Goal: Transaction & Acquisition: Purchase product/service

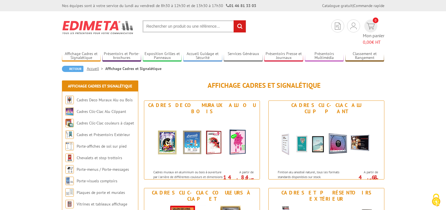
click at [156, 26] on input "text" at bounding box center [193, 26] width 103 height 12
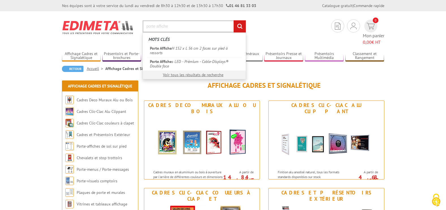
type input "porte affiche"
click at [233, 20] on input "rechercher" at bounding box center [239, 26] width 12 height 12
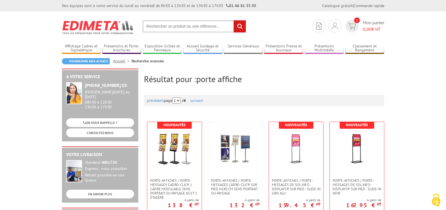
click at [158, 28] on input "text" at bounding box center [193, 26] width 103 height 12
click at [199, 29] on input "text" at bounding box center [193, 26] width 103 height 12
drag, startPoint x: 159, startPoint y: 29, endPoint x: 167, endPoint y: 30, distance: 8.8
click at [159, 29] on input "text" at bounding box center [193, 26] width 103 height 12
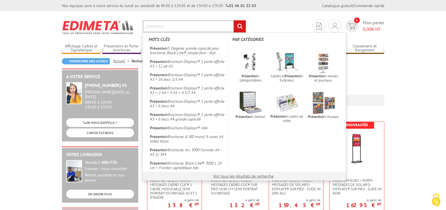
click at [180, 24] on input "presentoir" at bounding box center [193, 26] width 103 height 12
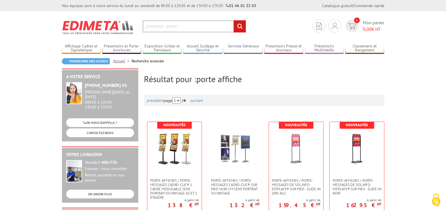
type input "presentoir poster"
click at [236, 27] on input "rechercher" at bounding box center [239, 26] width 12 height 12
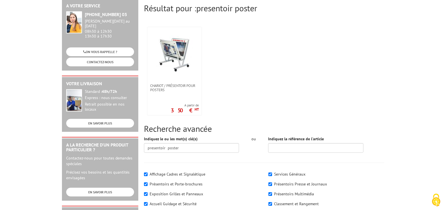
scroll to position [113, 0]
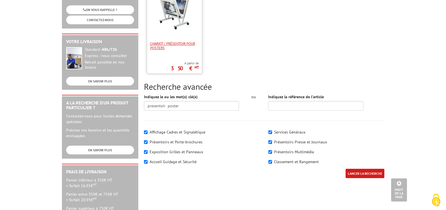
click at [186, 47] on span "Chariot / Présentoir pour posters" at bounding box center [174, 46] width 49 height 8
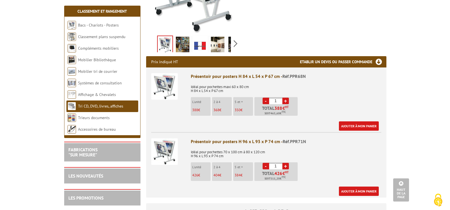
scroll to position [170, 0]
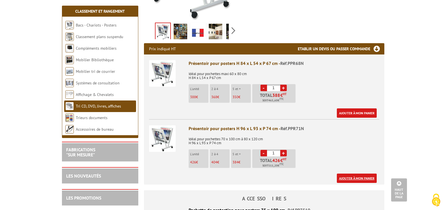
click at [350, 180] on link "Ajouter à mon panier" at bounding box center [357, 178] width 40 height 9
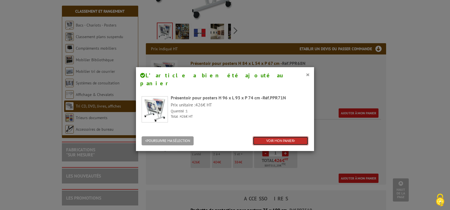
click at [261, 137] on link "VOIR MON PANIER" at bounding box center [281, 141] width 56 height 9
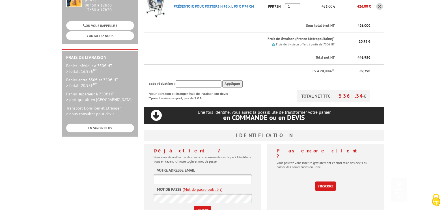
scroll to position [141, 0]
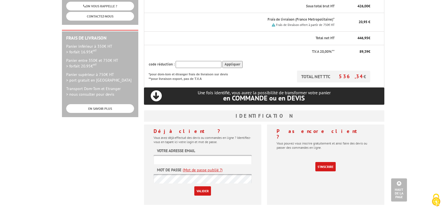
click at [218, 155] on input "text" at bounding box center [202, 159] width 98 height 9
type input "[EMAIL_ADDRESS][DOMAIN_NAME]"
click at [319, 162] on link "S'inscrire" at bounding box center [325, 166] width 20 height 9
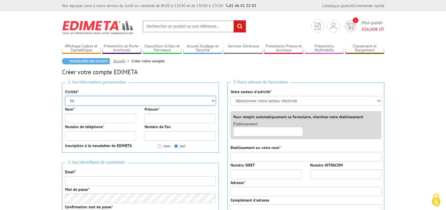
click at [87, 101] on select "Mr. Mme. Mlle." at bounding box center [140, 101] width 151 height 10
select select "Mme."
click at [65, 96] on select "Mr. Mme. Mlle." at bounding box center [140, 101] width 151 height 10
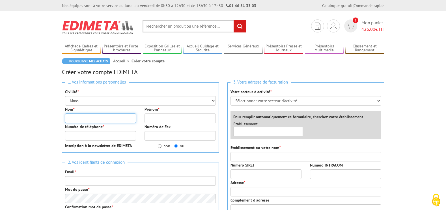
click at [88, 119] on input "Nom *" at bounding box center [100, 119] width 71 height 10
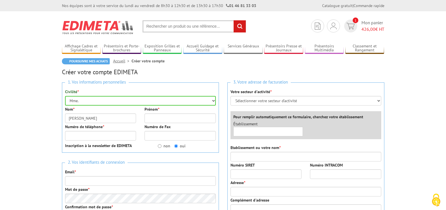
drag, startPoint x: 73, startPoint y: 113, endPoint x: 74, endPoint y: 119, distance: 5.7
click at [74, 118] on div "Nom * hernandez" at bounding box center [101, 115] width 80 height 17
click at [74, 120] on input "hernandez" at bounding box center [100, 119] width 71 height 10
click at [70, 118] on input "hernandez" at bounding box center [100, 119] width 71 height 10
type input "[PERSON_NAME]"
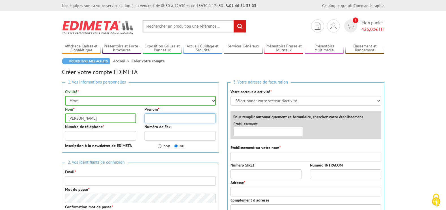
click at [172, 120] on input "Prénom *" at bounding box center [179, 119] width 71 height 10
type input "[PERSON_NAME]"
type input "0140992300"
type input "[EMAIL_ADDRESS][DOMAIN_NAME]"
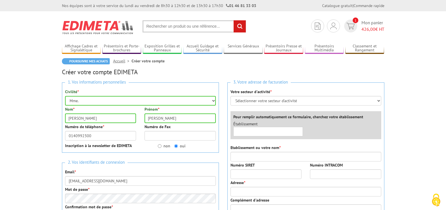
type input "JULHIET STERWEN"
type input "[STREET_ADDRESS]"
type input "NEUILLY - (92200)"
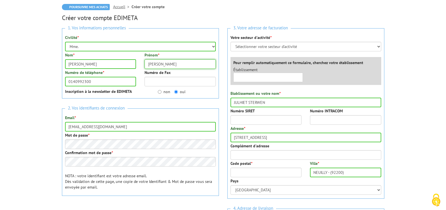
scroll to position [57, 0]
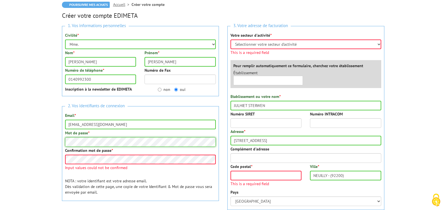
scroll to position [73, 0]
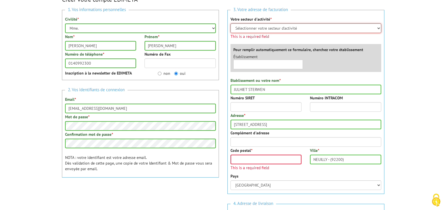
click at [275, 29] on select "Sélectionner votre secteur d'activité Administrations et collectivités Magasins…" at bounding box center [305, 28] width 151 height 10
select select "878"
click at [230, 23] on select "Sélectionner votre secteur d'activité Administrations et collectivités Magasins…" at bounding box center [305, 28] width 151 height 10
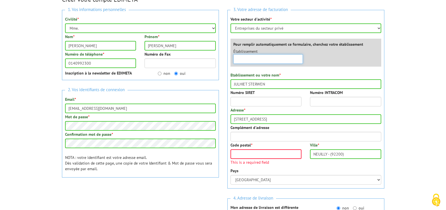
click at [248, 69] on div "3. Votre adresse de facturation Votre secteur d'activité * Sélectionner votre s…" at bounding box center [305, 99] width 157 height 179
click at [264, 60] on input "text" at bounding box center [268, 59] width 70 height 10
drag, startPoint x: 270, startPoint y: 84, endPoint x: 198, endPoint y: 83, distance: 71.3
click at [198, 83] on div "1. Vos informations personnelles Civilité * Mr. Mme. Mlle. Nom * Hernandez Prén…" at bounding box center [223, 139] width 331 height 267
click at [254, 59] on input "text" at bounding box center [268, 59] width 70 height 10
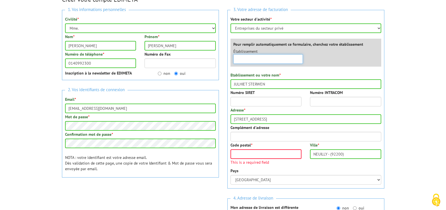
paste input "JULHIET STERWEN"
type input "JULHIET STERWEN"
click at [289, 70] on li "Aucun établiseement trouvé à ce nom" at bounding box center [267, 69] width 69 height 7
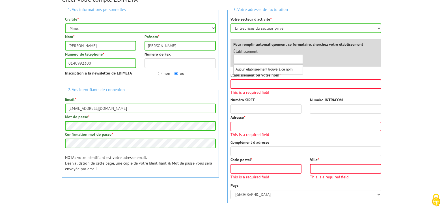
click at [300, 59] on div "×" at bounding box center [268, 59] width 70 height 10
click at [237, 84] on input "Etablissement ou votre nom *" at bounding box center [305, 84] width 151 height 10
type input "JULHIET STERWEN"
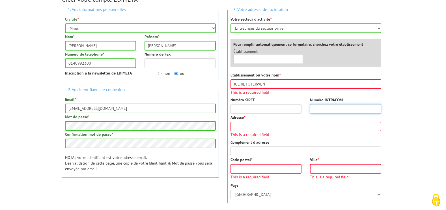
type input "3 RUE DES GRAVIERS 92200 NEUILLY SUR SEINE"
type input "NEUILLY - (92200)"
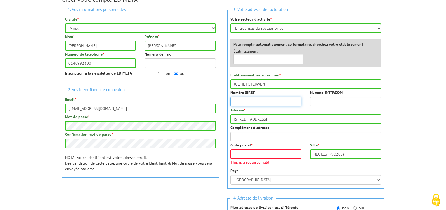
click at [260, 101] on input "Numéro SIRET" at bounding box center [265, 102] width 71 height 10
paste input "672 040 896 00"
type input "672 040 896 00"
click at [253, 155] on input "Code postal *" at bounding box center [265, 155] width 71 height 10
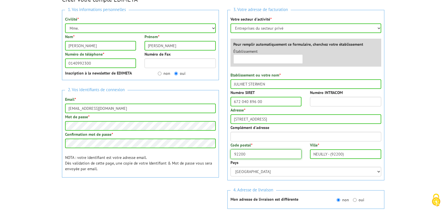
type input "92200"
click at [407, 140] on body "Nos équipes sont à votre service du lundi au vendredi de 8h30 à 12h30 et de 13h…" at bounding box center [223, 186] width 446 height 518
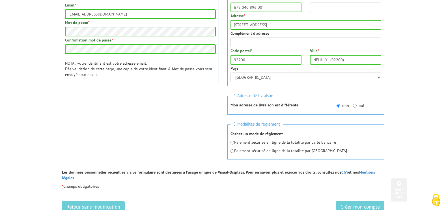
scroll to position [186, 0]
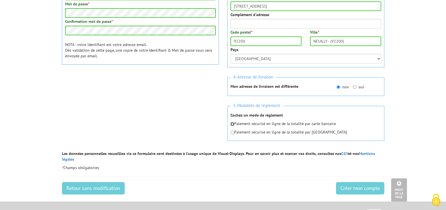
click at [232, 125] on input "radio" at bounding box center [232, 124] width 4 height 4
radio input "true"
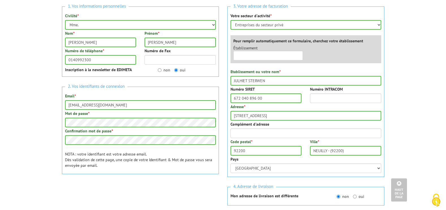
scroll to position [73, 0]
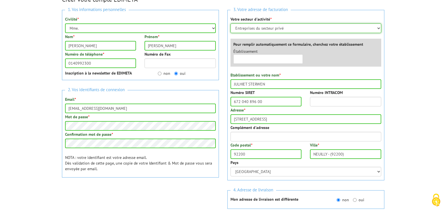
click at [301, 27] on select "Sélectionner votre secteur d'activité Administrations et collectivités Magasins…" at bounding box center [305, 28] width 151 height 10
click at [334, 59] on div "Établissement × Aucun établiseement trouvé à ce nom" at bounding box center [307, 58] width 156 height 18
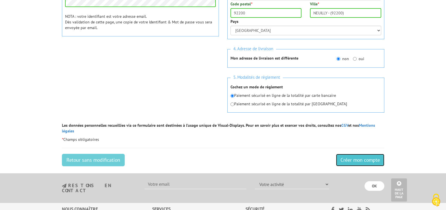
click at [380, 155] on input "Créer mon compte" at bounding box center [360, 160] width 48 height 12
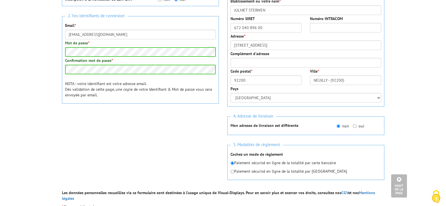
scroll to position [254, 0]
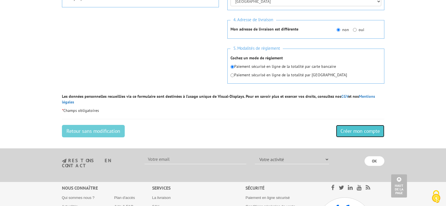
click at [354, 126] on input "Créer mon compte" at bounding box center [360, 131] width 48 height 12
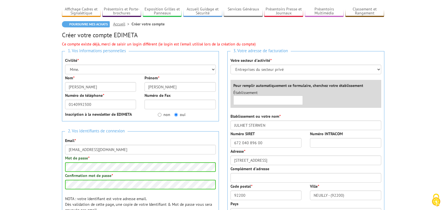
scroll to position [170, 0]
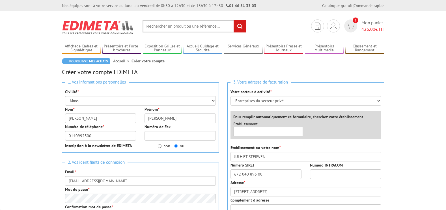
select select "Mme."
select select "878"
click at [90, 62] on link "Poursuivre mes achats" at bounding box center [86, 61] width 48 height 6
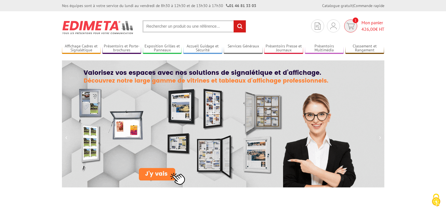
click at [367, 25] on span "Mon panier 426,00 € HT" at bounding box center [372, 26] width 23 height 13
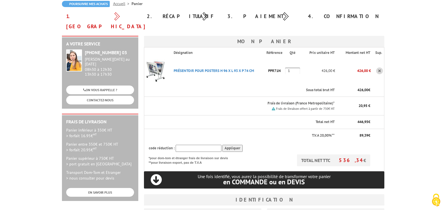
scroll to position [170, 0]
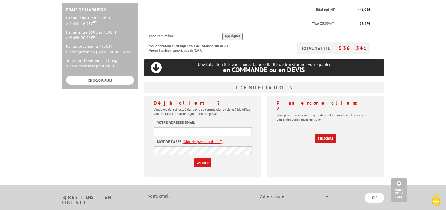
click at [188, 120] on label "Votre adresse email" at bounding box center [176, 123] width 38 height 6
click at [191, 120] on label "Votre adresse email" at bounding box center [176, 123] width 38 height 6
click at [191, 127] on input "text" at bounding box center [202, 131] width 98 height 9
type input "accueil@julhiet-sterwen.com"
click at [193, 158] on p "Valider" at bounding box center [202, 162] width 98 height 9
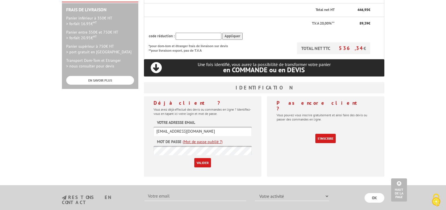
click at [205, 158] on input "Valider" at bounding box center [202, 162] width 17 height 9
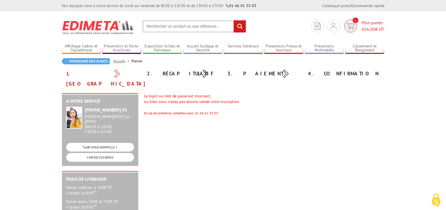
click at [381, 29] on span "426,00 € HT" at bounding box center [372, 29] width 23 height 7
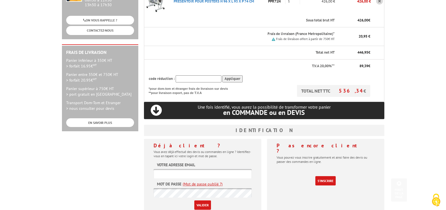
scroll to position [170, 0]
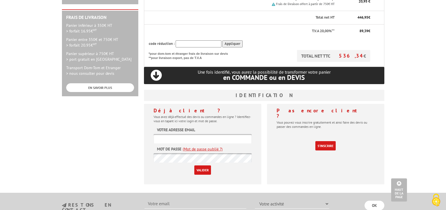
type input "accueil@julhiet-sterwen.com"
click at [204, 166] on input "Valider" at bounding box center [202, 170] width 17 height 9
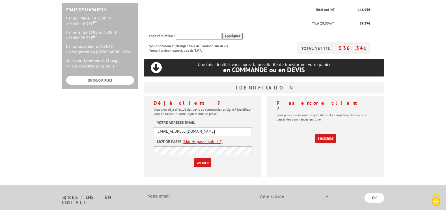
click at [208, 139] on link "(Mot de passe oublié ?)" at bounding box center [203, 142] width 40 height 6
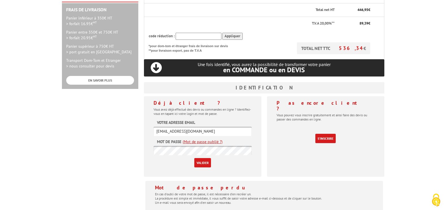
click at [205, 158] on input "Valider" at bounding box center [202, 162] width 17 height 9
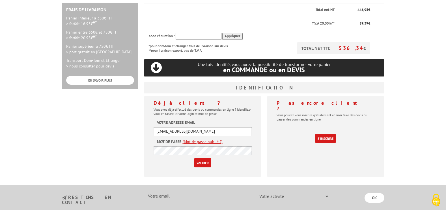
click at [194, 139] on link "(Mot de passe oublié ?)" at bounding box center [203, 142] width 40 height 6
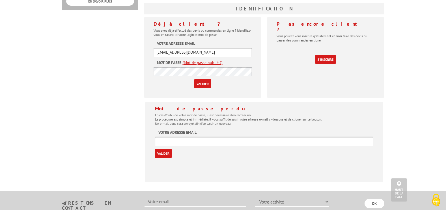
scroll to position [254, 0]
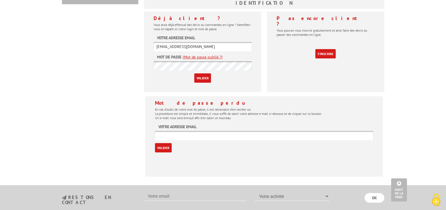
click at [193, 131] on input "text" at bounding box center [264, 135] width 218 height 9
type input "[EMAIL_ADDRESS][DOMAIN_NAME]"
click at [160, 143] on input "Valider" at bounding box center [163, 147] width 17 height 9
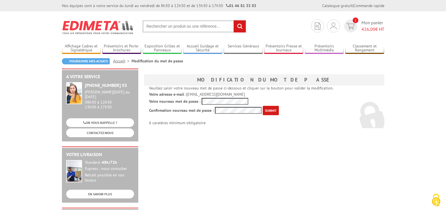
click at [198, 105] on p "Votre nouveau mot de passe :" at bounding box center [264, 101] width 230 height 7
click at [308, 126] on div "Veuillez saisir votre nouveau mot de passe ci-dessous et cliquer sur le bouton …" at bounding box center [264, 107] width 240 height 43
click at [302, 126] on div "Veuillez saisir votre nouveau mot de passe ci-dessous et cliquer sur le bouton …" at bounding box center [264, 107] width 240 height 43
click at [275, 110] on input "submit" at bounding box center [271, 110] width 16 height 9
click at [140, 97] on div "Veuillez saisir votre nouveau mot de passe ci-dessous et cliquer sur le bouton …" at bounding box center [264, 107] width 249 height 43
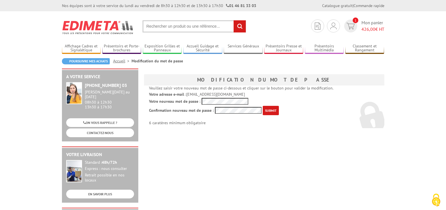
click at [366, 119] on p "Confirmation nouveau mot de passe : 6 caratères minimum obligatoire" at bounding box center [264, 116] width 230 height 20
click at [270, 109] on input "submit" at bounding box center [271, 110] width 16 height 9
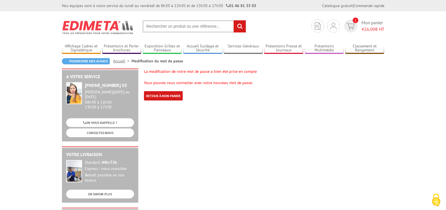
click at [366, 31] on span "426,00" at bounding box center [368, 29] width 14 height 6
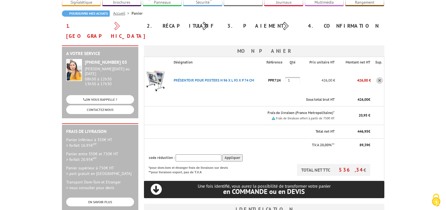
scroll to position [57, 0]
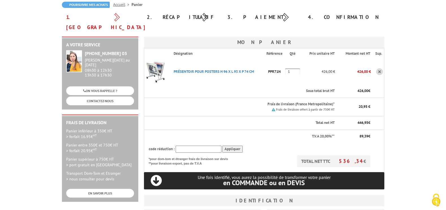
type input "[EMAIL_ADDRESS][DOMAIN_NAME]"
click at [23, 55] on body "Nos équipes sont à votre service du lundi au vendredi de 8h30 à 12h30 et de 13h…" at bounding box center [223, 185] width 446 height 485
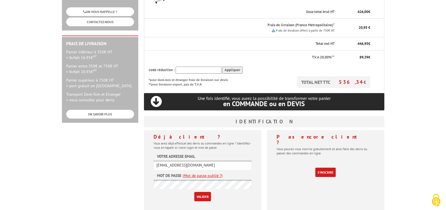
scroll to position [141, 0]
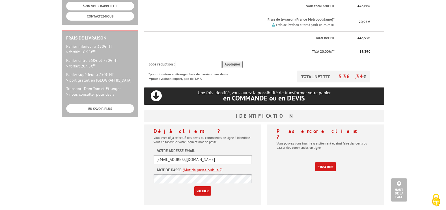
click at [202, 187] on input "Valider" at bounding box center [202, 191] width 17 height 9
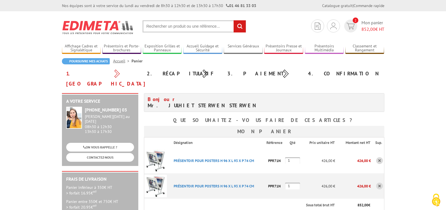
click at [379, 183] on link at bounding box center [379, 186] width 7 height 7
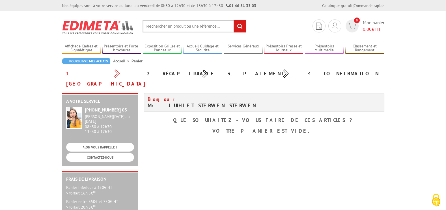
click at [177, 28] on input "text" at bounding box center [193, 26] width 103 height 12
click at [185, 26] on input "text" at bounding box center [193, 26] width 103 height 12
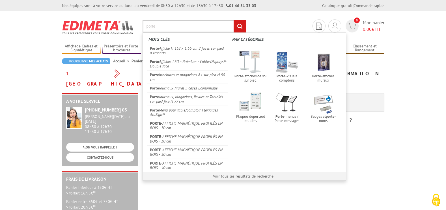
click at [167, 27] on input "porte" at bounding box center [193, 26] width 103 height 12
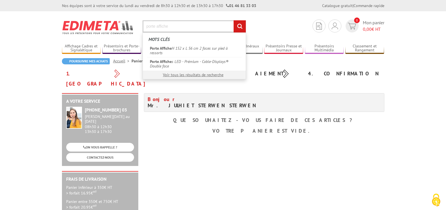
type input "porte affiche"
click at [233, 20] on input "rechercher" at bounding box center [239, 26] width 12 height 12
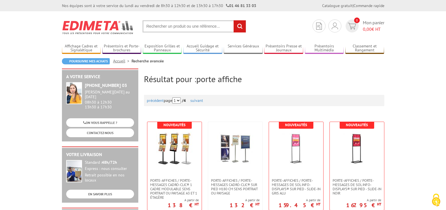
click at [215, 29] on input "text" at bounding box center [193, 26] width 103 height 12
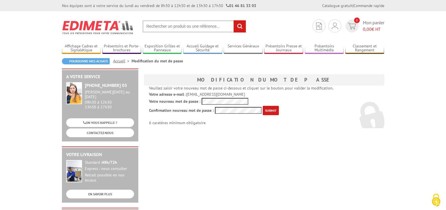
click at [274, 113] on input "submit" at bounding box center [271, 110] width 16 height 9
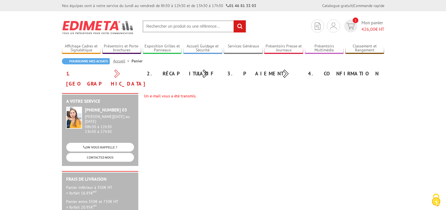
click at [171, 29] on input "text" at bounding box center [193, 26] width 103 height 12
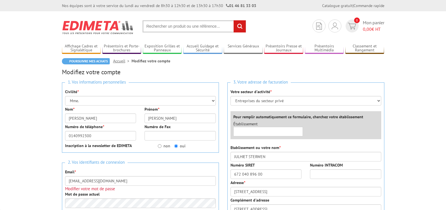
select select "Mme."
select select
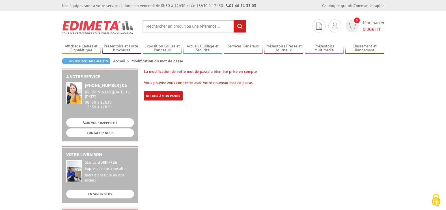
click at [168, 24] on input "text" at bounding box center [193, 26] width 103 height 12
click at [167, 30] on input "text" at bounding box center [193, 26] width 103 height 12
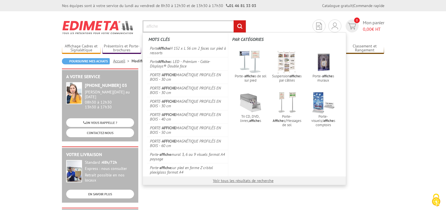
click at [185, 24] on input "affiche" at bounding box center [193, 26] width 103 height 12
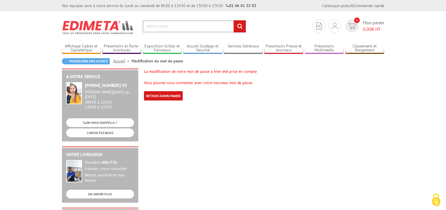
type input "affiche porte"
click at [233, 20] on input "rechercher" at bounding box center [239, 26] width 12 height 12
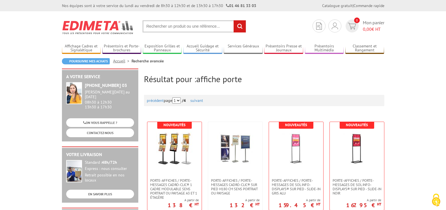
click at [158, 29] on input "text" at bounding box center [193, 26] width 103 height 12
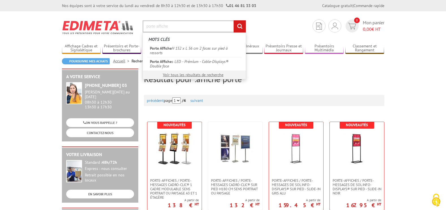
type input "porte affiche"
click at [233, 20] on input "rechercher" at bounding box center [239, 26] width 12 height 12
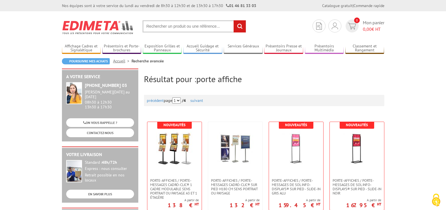
click at [194, 20] on input "text" at bounding box center [193, 26] width 103 height 12
click at [240, 26] on input "rechercher" at bounding box center [239, 26] width 12 height 12
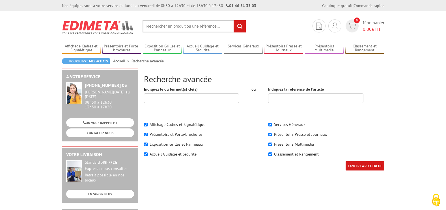
click at [168, 25] on input "text" at bounding box center [193, 26] width 103 height 12
click at [168, 27] on input "text" at bounding box center [193, 26] width 103 height 12
click at [257, 28] on section "Mon compte Mes devis & commandes Déconnexion 0 Mon panier 0,00 € HT rechercher" at bounding box center [223, 24] width 322 height 27
click at [195, 24] on input "text" at bounding box center [193, 26] width 103 height 12
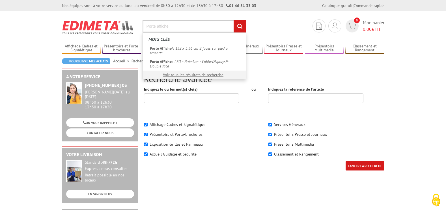
type input "Porte affiche"
click at [233, 20] on input "rechercher" at bounding box center [239, 26] width 12 height 12
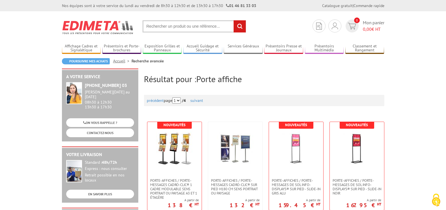
drag, startPoint x: 150, startPoint y: 24, endPoint x: 151, endPoint y: 21, distance: 2.9
click at [150, 23] on input "text" at bounding box center [193, 26] width 103 height 12
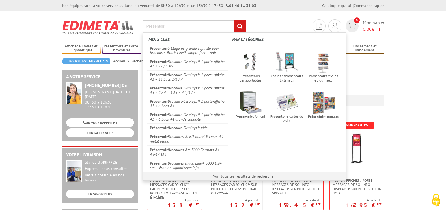
click at [173, 27] on input "Présentoir" at bounding box center [193, 26] width 103 height 12
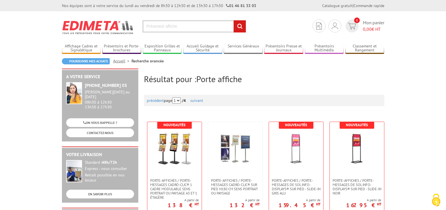
type input "Présentoir affiche"
click at [233, 20] on input "rechercher" at bounding box center [239, 26] width 12 height 12
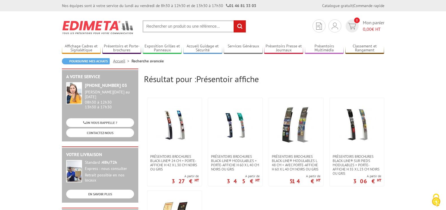
click at [163, 31] on input "text" at bounding box center [193, 26] width 103 height 12
click at [210, 29] on input "text" at bounding box center [193, 26] width 103 height 12
click at [198, 24] on input "text" at bounding box center [193, 26] width 103 height 12
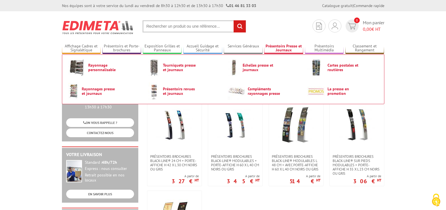
click at [281, 48] on link "Présentoirs Presse et Journaux" at bounding box center [283, 48] width 39 height 9
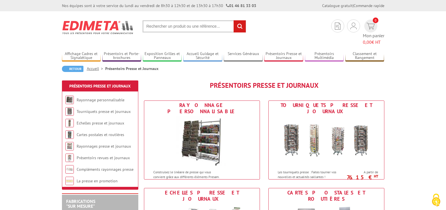
click at [195, 27] on input "text" at bounding box center [193, 26] width 103 height 12
type input "presentoir affiche"
click at [233, 20] on input "rechercher" at bounding box center [239, 26] width 12 height 12
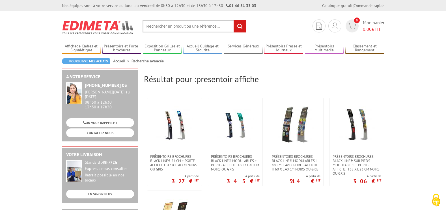
click at [243, 26] on input "rechercher" at bounding box center [239, 26] width 12 height 12
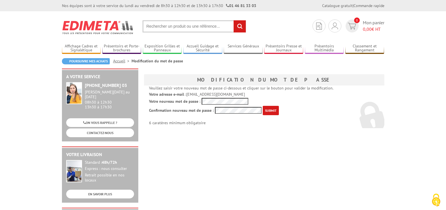
click at [263, 106] on input "submit" at bounding box center [271, 110] width 16 height 9
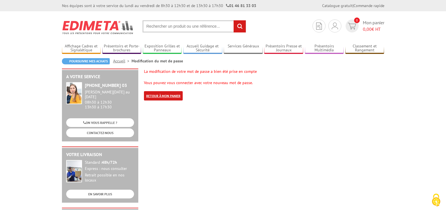
click at [166, 99] on link "Retour à mon panier" at bounding box center [163, 95] width 39 height 9
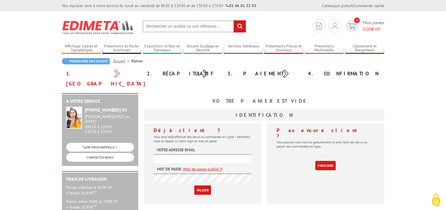
type input "accueil@julhiet-sterwen.com"
click at [203, 186] on input "Valider" at bounding box center [202, 190] width 17 height 9
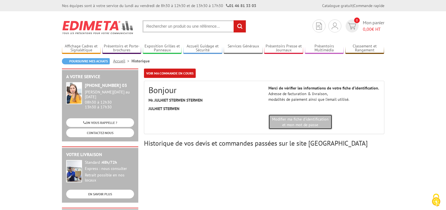
click at [306, 127] on link "Modifier ma fiche d'identification et mon mot de passe" at bounding box center [300, 121] width 64 height 15
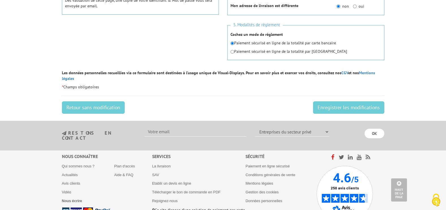
scroll to position [283, 0]
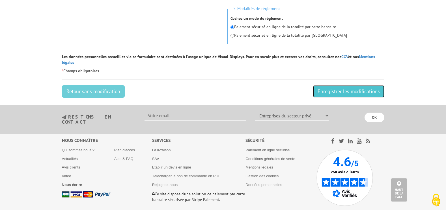
click at [353, 86] on input "Enregistrer les modifications" at bounding box center [348, 91] width 71 height 12
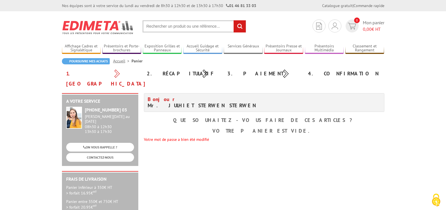
click at [210, 29] on input "text" at bounding box center [193, 26] width 103 height 12
click at [191, 25] on input "text" at bounding box center [193, 26] width 103 height 12
click at [196, 29] on input "présentoir affiche" at bounding box center [193, 26] width 103 height 12
click at [179, 25] on input "présentoir affiche" at bounding box center [193, 26] width 103 height 12
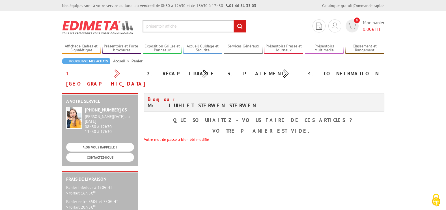
type input "présentoir affiche"
click at [238, 26] on input "rechercher" at bounding box center [239, 26] width 12 height 12
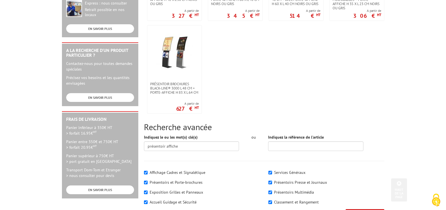
scroll to position [170, 0]
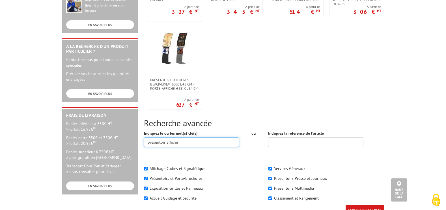
click at [189, 144] on input "présentoir affiche" at bounding box center [191, 143] width 95 height 10
type input "présentoir affiche 96x93x74"
click at [234, 157] on form "Indiquez le ou les mot(s) clé(s) présentoir affiche 96x93x74 ou Indiquez la réf…" at bounding box center [264, 176] width 240 height 90
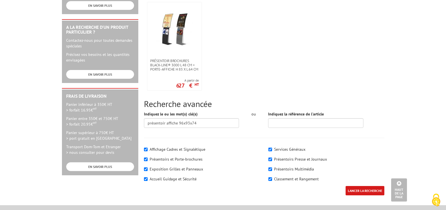
scroll to position [198, 0]
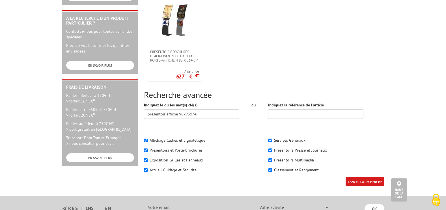
click at [368, 183] on input "LANCER LA RECHERCHE" at bounding box center [364, 181] width 39 height 9
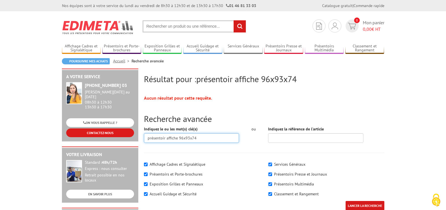
drag, startPoint x: 202, startPoint y: 139, endPoint x: 113, endPoint y: 133, distance: 89.2
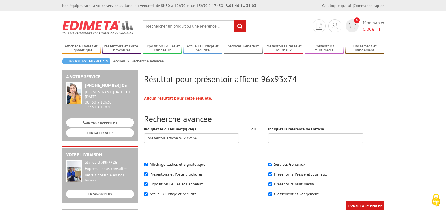
click at [159, 24] on input "text" at bounding box center [193, 26] width 103 height 12
click at [160, 25] on input "text" at bounding box center [193, 26] width 103 height 12
paste input "présentoir affiche 96x93x74"
type input "présentoir affiche 96x93x74"
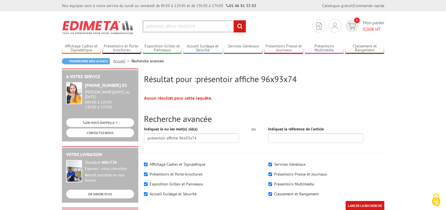
click at [241, 27] on input "rechercher" at bounding box center [239, 26] width 12 height 12
click at [88, 32] on img at bounding box center [98, 27] width 72 height 21
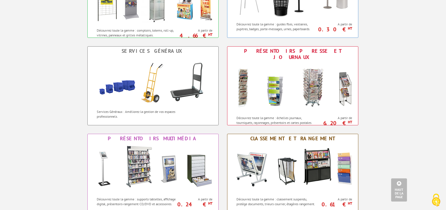
scroll to position [396, 0]
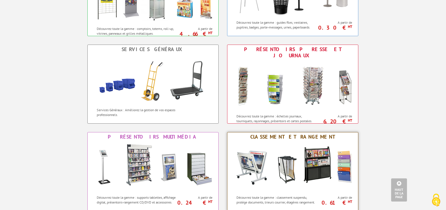
click at [282, 160] on img at bounding box center [292, 167] width 124 height 51
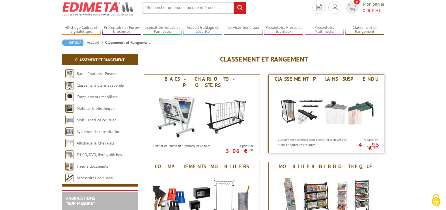
scroll to position [57, 0]
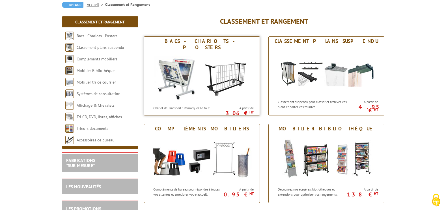
click at [181, 72] on img at bounding box center [202, 77] width 105 height 51
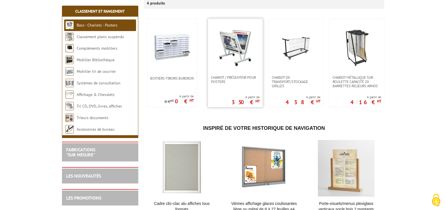
scroll to position [113, 0]
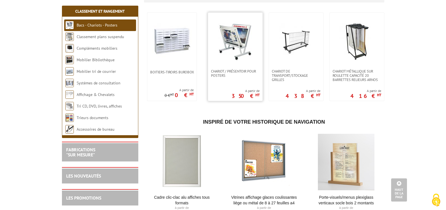
click at [235, 66] on link at bounding box center [235, 41] width 54 height 57
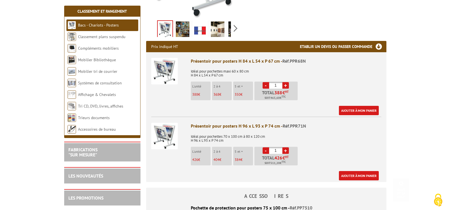
scroll to position [198, 0]
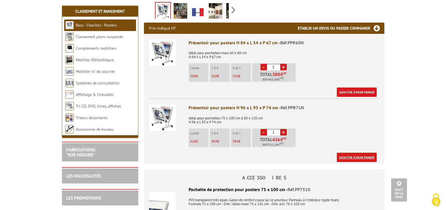
click at [356, 153] on link "Ajouter à mon panier" at bounding box center [357, 157] width 40 height 9
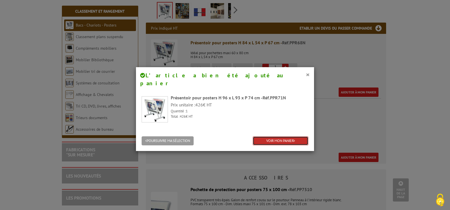
click at [285, 137] on link "VOIR MON PANIER" at bounding box center [281, 141] width 56 height 9
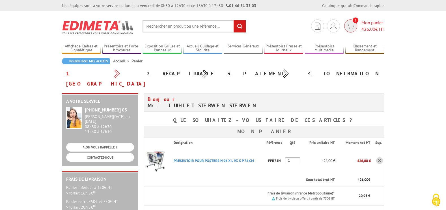
click at [370, 29] on span "426,00" at bounding box center [368, 29] width 14 height 6
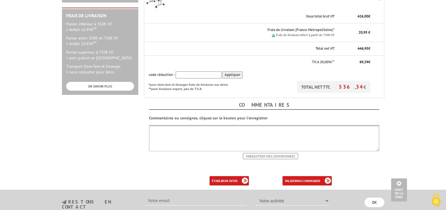
scroll to position [170, 0]
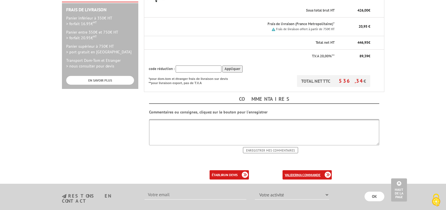
click at [307, 173] on b "ma commande" at bounding box center [308, 175] width 23 height 4
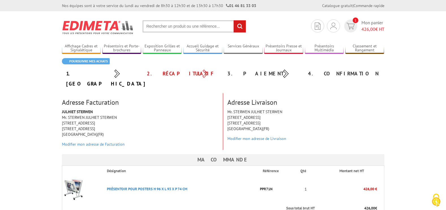
scroll to position [85, 0]
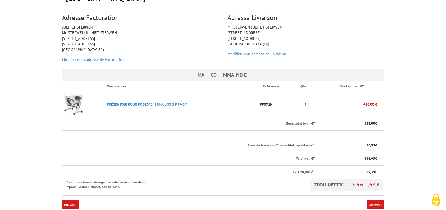
click at [376, 200] on link "Suivant" at bounding box center [375, 204] width 17 height 9
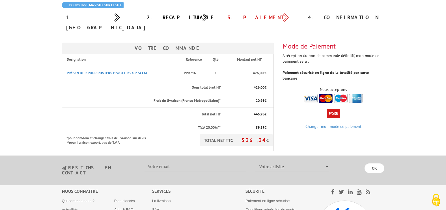
scroll to position [57, 0]
click at [311, 94] on img at bounding box center [333, 98] width 59 height 9
click at [377, 163] on input "OK" at bounding box center [374, 168] width 20 height 10
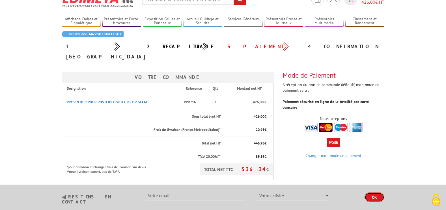
scroll to position [85, 0]
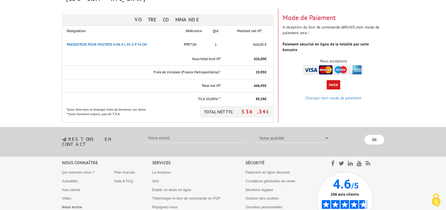
click at [289, 133] on select "Votre activité Administrations et collectivités Magasins et commerces Entrepris…" at bounding box center [292, 138] width 74 height 10
select select "878"
click at [255, 133] on select "Votre activité Administrations et collectivités Magasins et commerces Entrepris…" at bounding box center [292, 138] width 74 height 10
click at [200, 133] on input "text" at bounding box center [195, 138] width 102 height 10
type input "accueil@julhiet-sterwen.com"
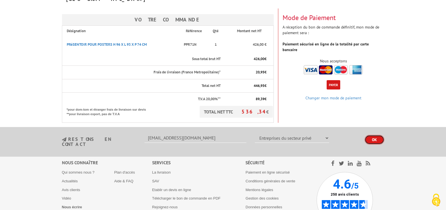
click at [377, 135] on input "OK" at bounding box center [374, 140] width 20 height 10
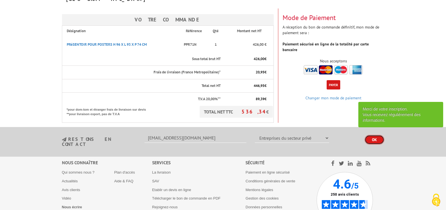
click at [378, 135] on input "OK" at bounding box center [374, 140] width 20 height 10
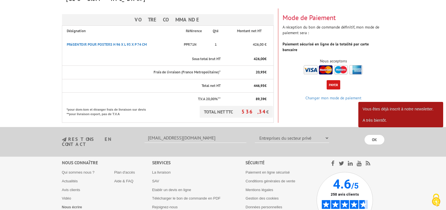
click at [331, 80] on button "Payer" at bounding box center [333, 84] width 14 height 9
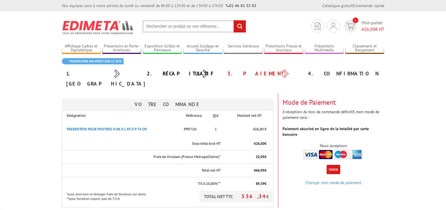
select select "878"
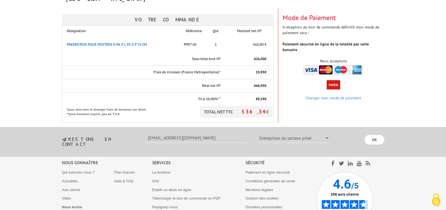
click at [311, 65] on img at bounding box center [333, 69] width 59 height 9
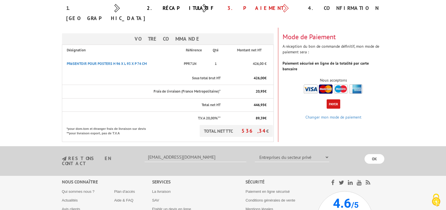
scroll to position [57, 0]
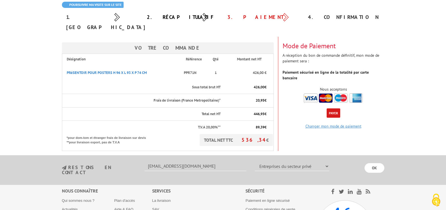
click at [332, 124] on link "Changer mon mode de paiement" at bounding box center [333, 126] width 56 height 5
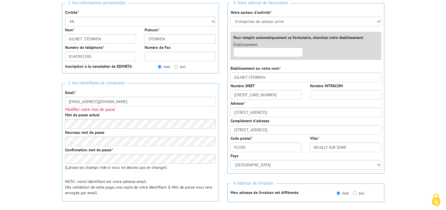
scroll to position [85, 0]
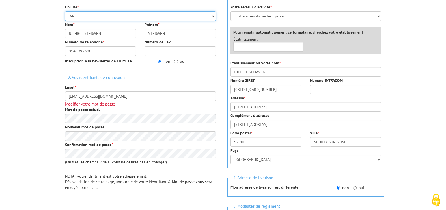
click at [83, 15] on select "Mr. Mme. Mlle." at bounding box center [140, 16] width 151 height 10
click at [80, 16] on select "Mr. Mme. Mlle." at bounding box center [140, 16] width 151 height 10
click at [83, 17] on select "Mr. Mme. Mlle." at bounding box center [140, 16] width 151 height 10
select select "Mme."
click at [65, 11] on select "Mr. Mme. Mlle." at bounding box center [140, 16] width 151 height 10
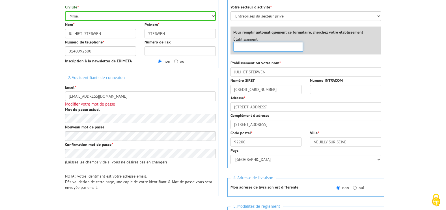
click at [276, 47] on input "text" at bounding box center [268, 47] width 70 height 10
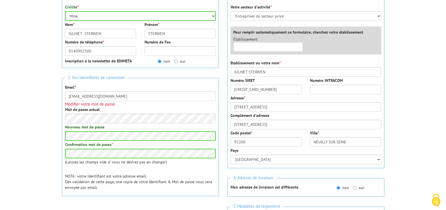
drag, startPoint x: 192, startPoint y: 195, endPoint x: 193, endPoint y: 191, distance: 4.3
click at [193, 193] on div "1. Vos informations personnelles Civilité * Mr. Mme. Mlle. Nom * JULHIET STERWE…" at bounding box center [140, 111] width 165 height 236
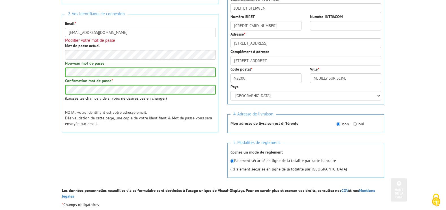
scroll to position [170, 0]
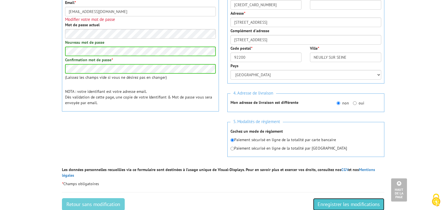
click at [353, 199] on input "Enregistrer les modifications" at bounding box center [348, 204] width 71 height 12
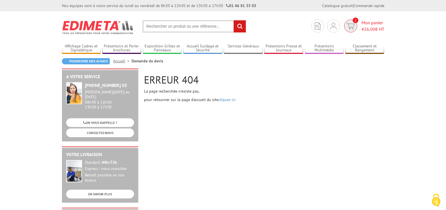
click at [371, 24] on span "Mon panier 426,00 € HT" at bounding box center [372, 26] width 23 height 13
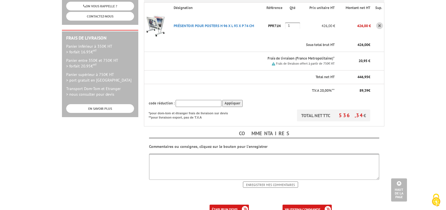
scroll to position [28, 0]
